Goal: Find specific page/section: Find specific page/section

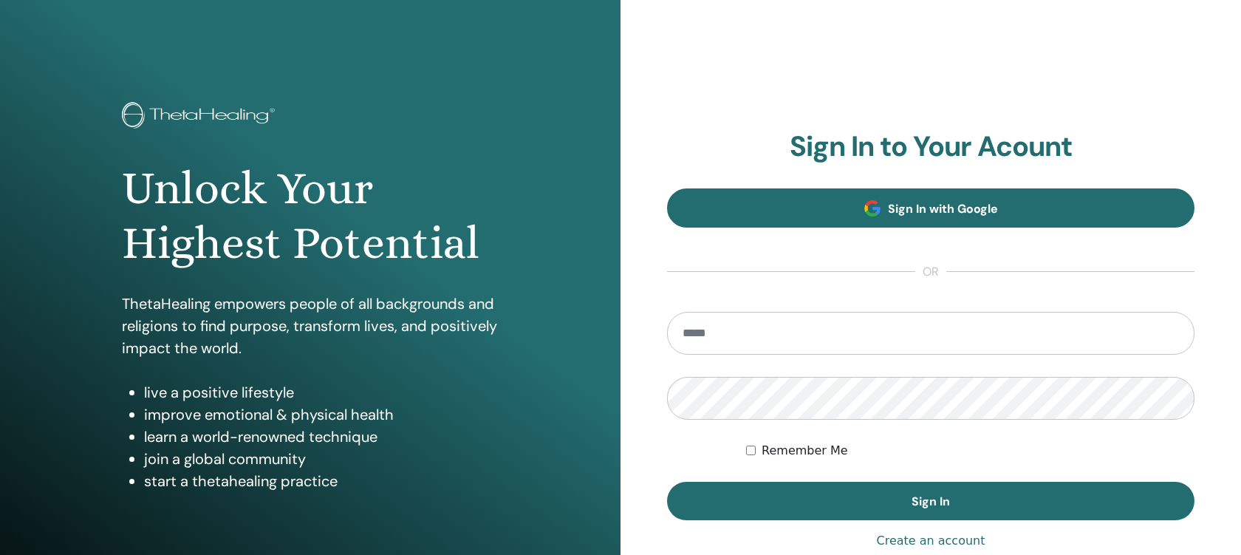
click at [795, 213] on link "Sign In with Google" at bounding box center [930, 207] width 527 height 39
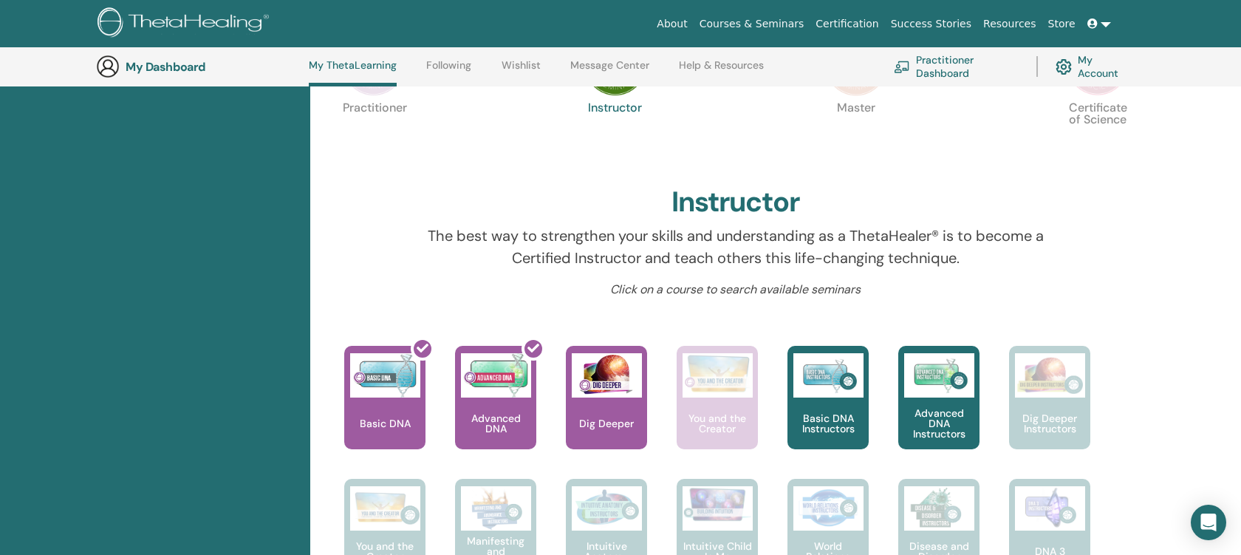
scroll to position [369, 0]
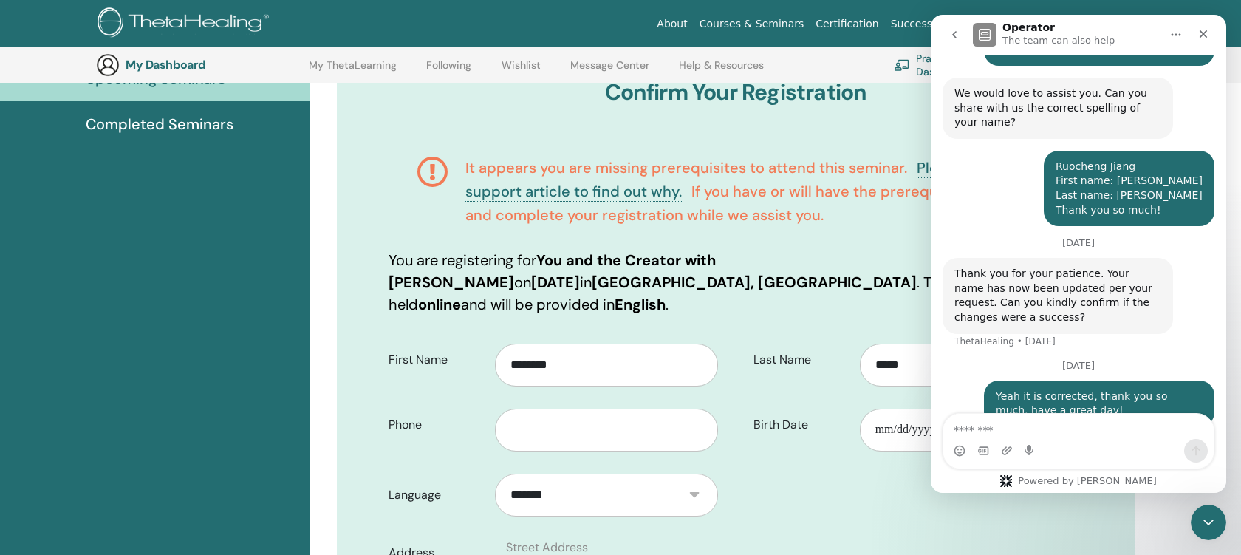
scroll to position [185, 0]
click at [1209, 36] on icon "Close" at bounding box center [1203, 34] width 12 height 12
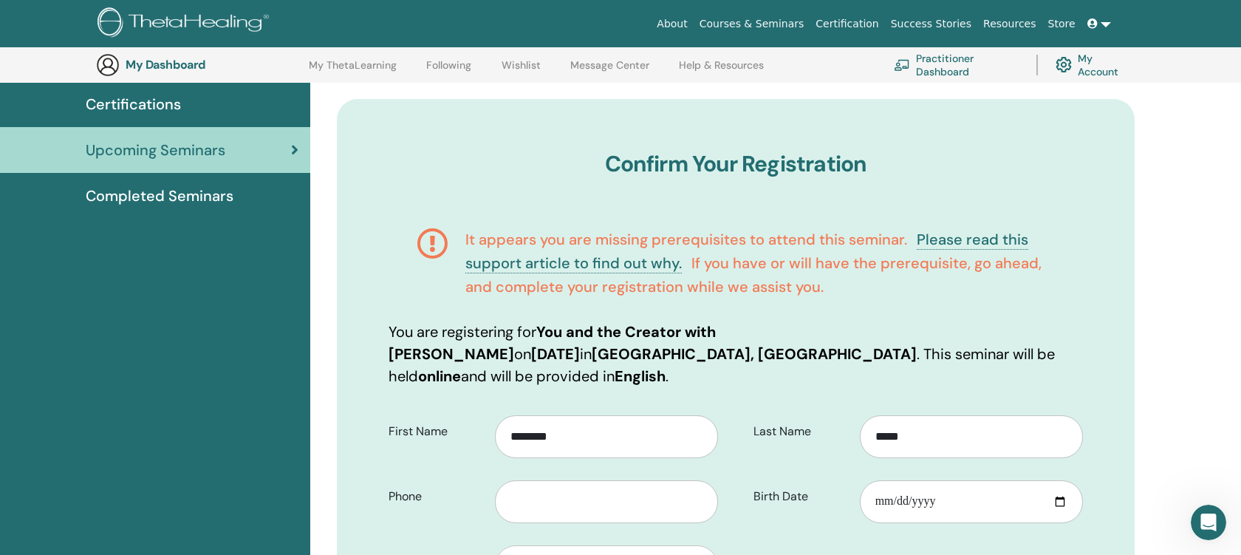
scroll to position [112, 0]
